Goal: Check status: Check status

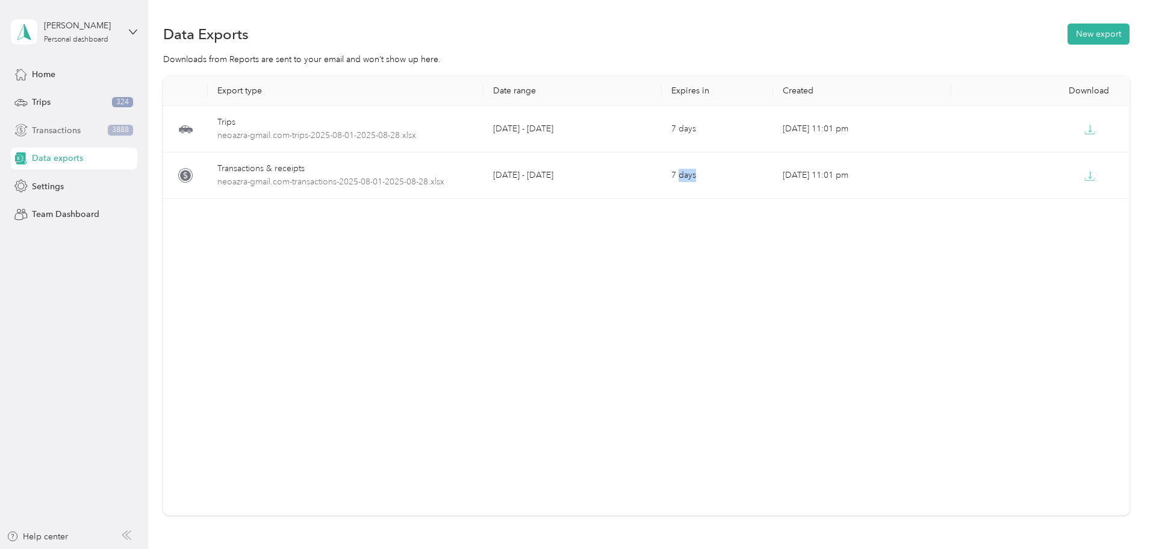
click at [87, 136] on div "Transactions 3888" at bounding box center [74, 130] width 126 height 22
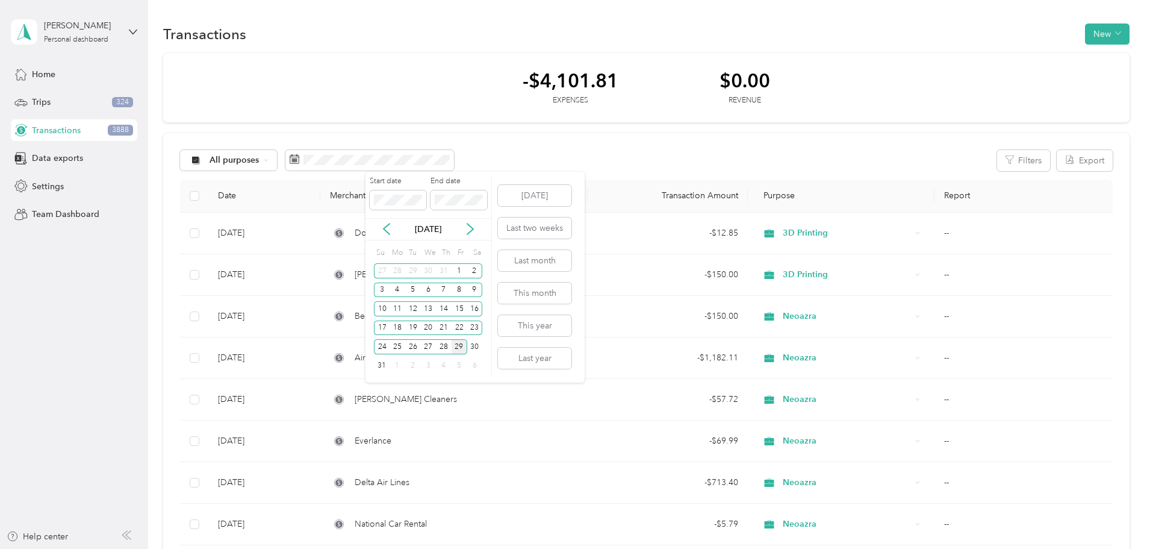
click at [561, 172] on div "[DATE] Last two weeks Last month This month This year Last year" at bounding box center [534, 277] width 76 height 211
click at [546, 196] on button "[DATE]" at bounding box center [534, 195] width 73 height 21
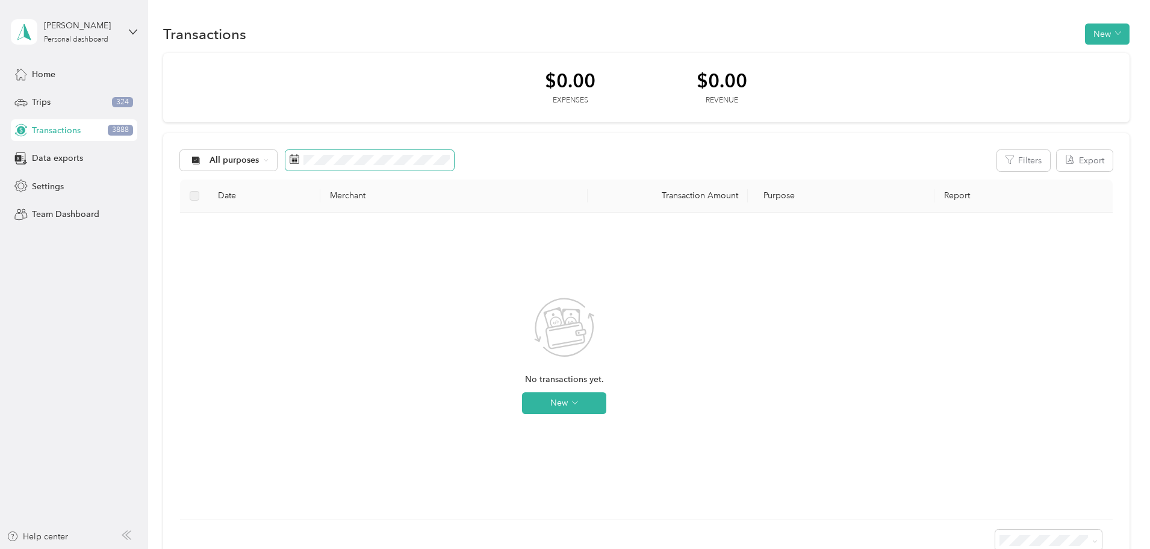
click at [299, 164] on span at bounding box center [295, 160] width 10 height 12
click at [369, 165] on span at bounding box center [370, 160] width 169 height 20
click at [372, 167] on span at bounding box center [370, 160] width 169 height 20
click at [293, 156] on icon at bounding box center [292, 156] width 1 height 2
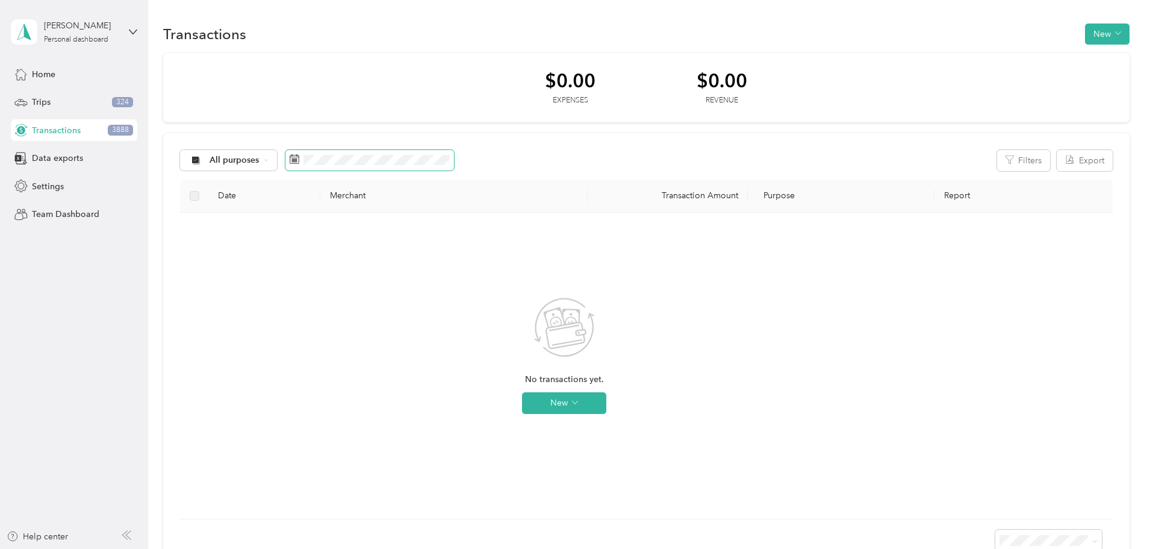
click at [443, 153] on span at bounding box center [370, 160] width 169 height 20
click at [389, 218] on div "[DATE]" at bounding box center [429, 229] width 126 height 22
click at [389, 225] on icon at bounding box center [387, 229] width 6 height 11
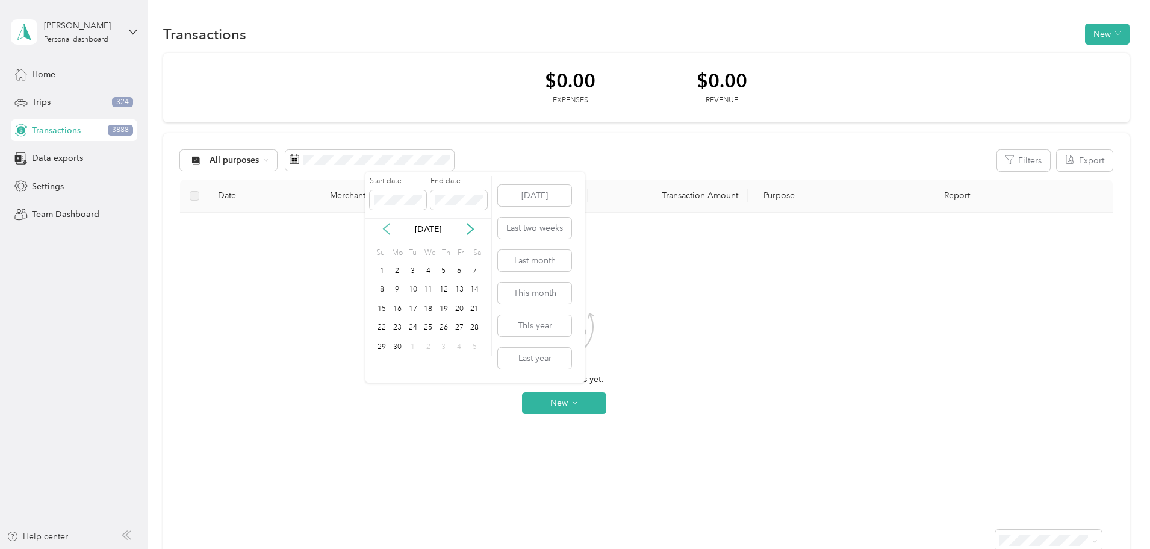
click at [389, 225] on icon at bounding box center [387, 229] width 6 height 11
click at [389, 226] on icon at bounding box center [387, 229] width 12 height 12
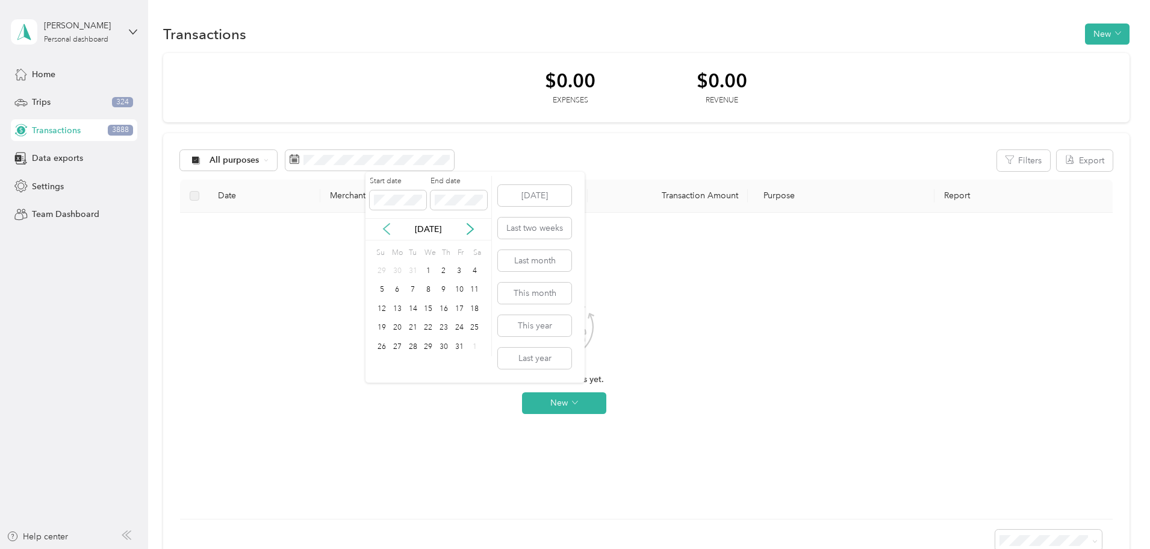
click at [388, 226] on icon at bounding box center [387, 229] width 12 height 12
click at [469, 229] on icon at bounding box center [470, 229] width 12 height 12
click at [428, 275] on div "1" at bounding box center [428, 270] width 16 height 15
click at [476, 231] on div "[DATE]" at bounding box center [429, 229] width 126 height 13
click at [472, 229] on icon at bounding box center [470, 229] width 12 height 12
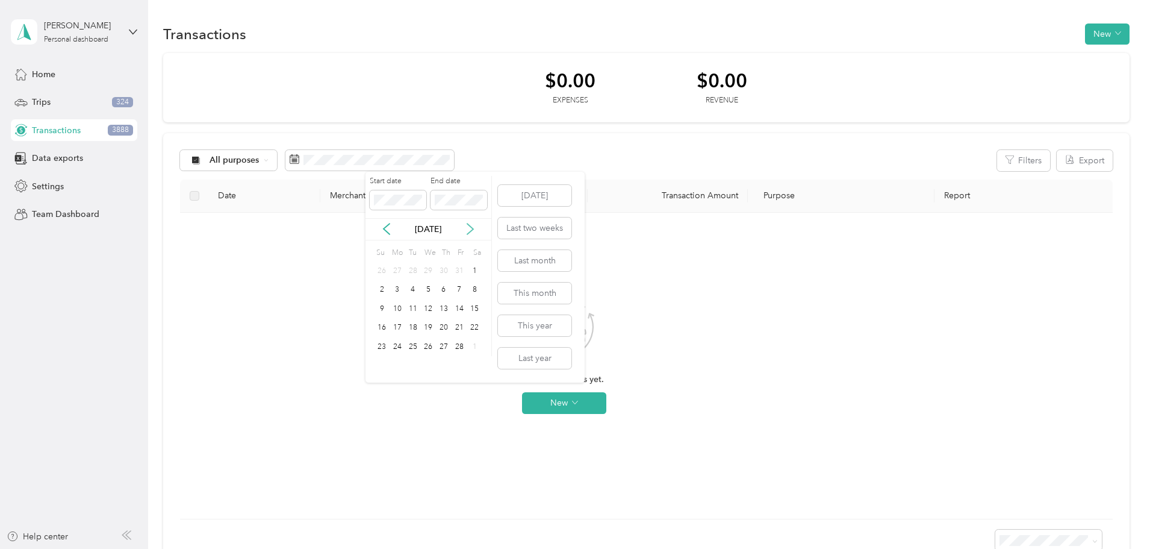
click at [472, 229] on icon at bounding box center [470, 229] width 12 height 12
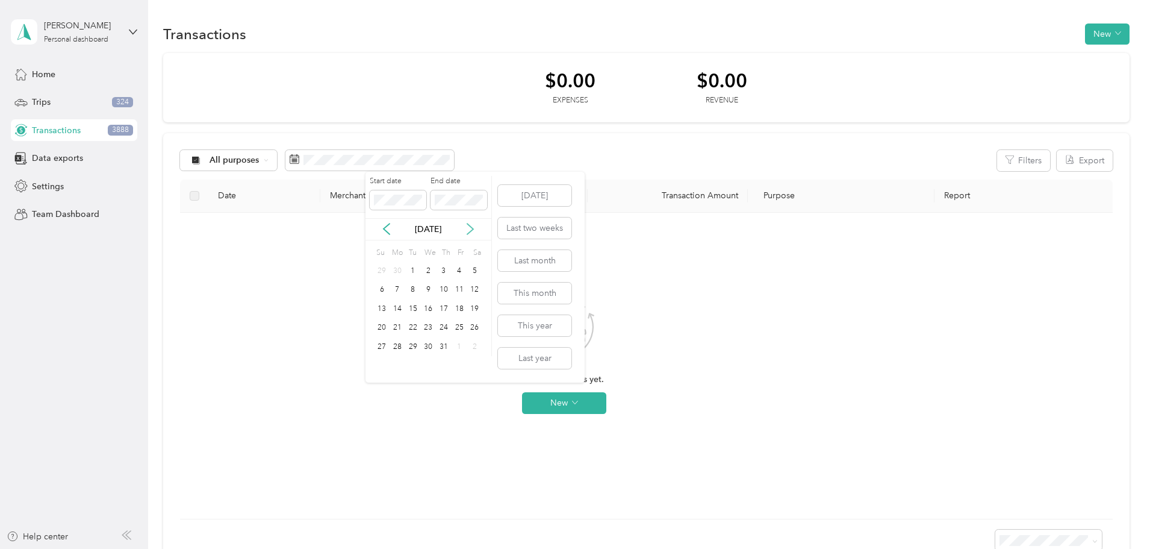
click at [472, 229] on icon at bounding box center [470, 229] width 12 height 12
click at [385, 363] on div "31" at bounding box center [382, 365] width 16 height 15
